Goal: Information Seeking & Learning: Learn about a topic

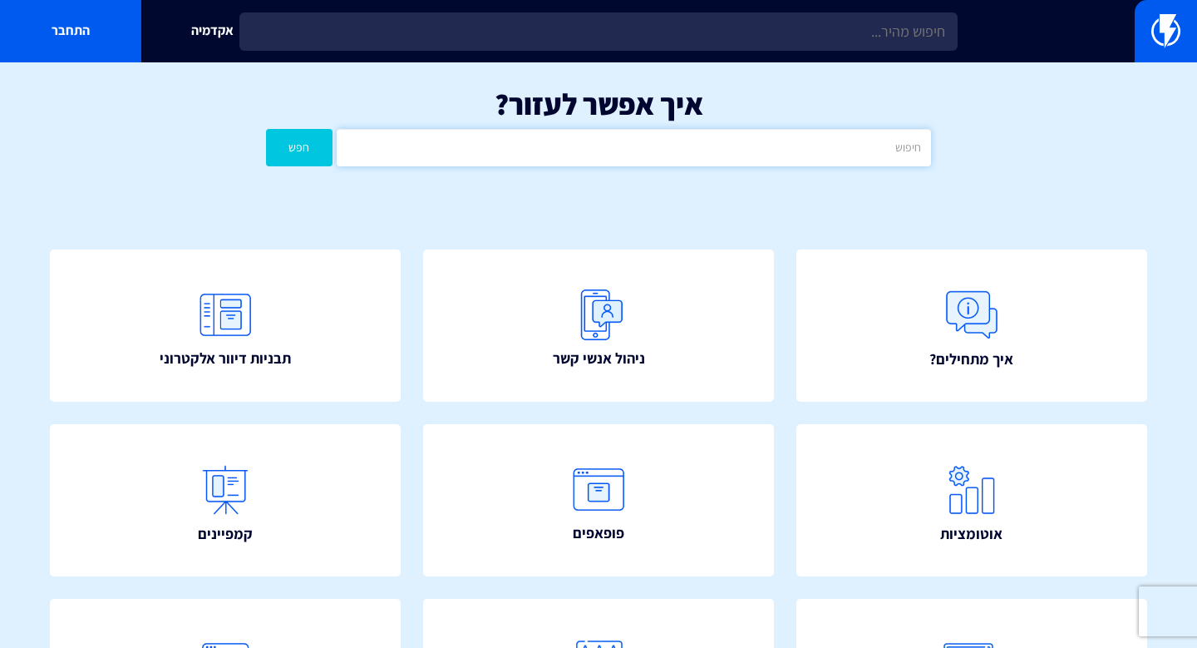
click at [734, 147] on input "text" at bounding box center [634, 147] width 594 height 37
type input "קטלוג"
click at [266, 129] on button "חפש" at bounding box center [299, 147] width 67 height 37
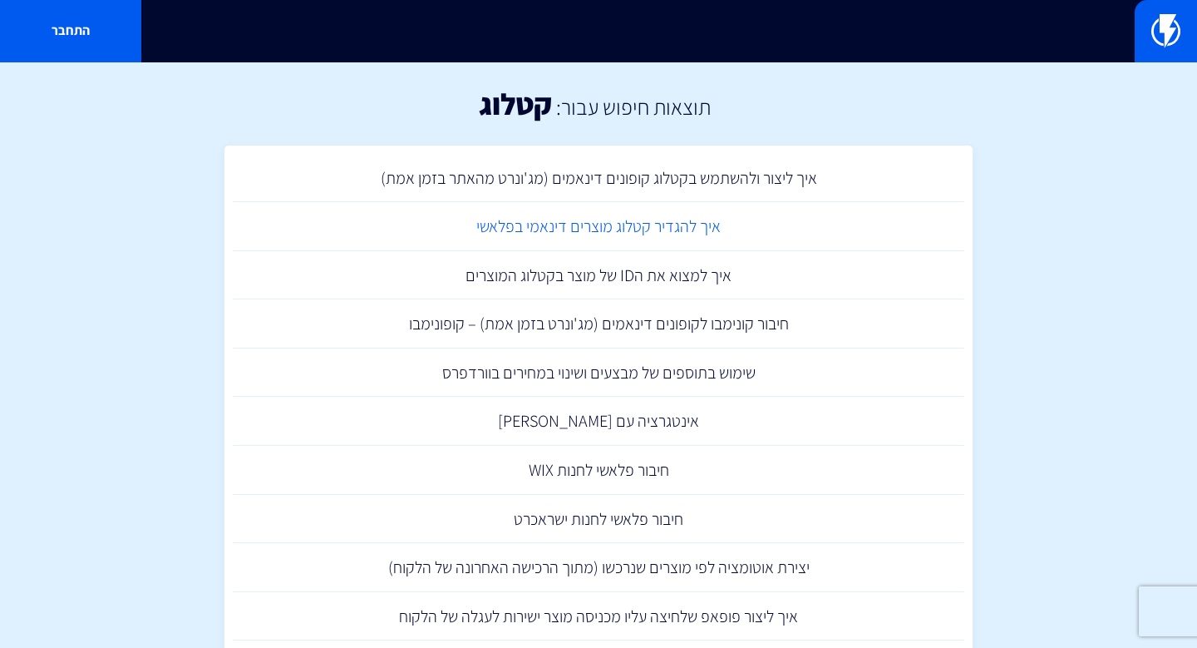
click at [600, 223] on link "איך להגדיר קטלוג מוצרים דינאמי בפלאשי" at bounding box center [599, 226] width 732 height 49
